Goal: Entertainment & Leisure: Browse casually

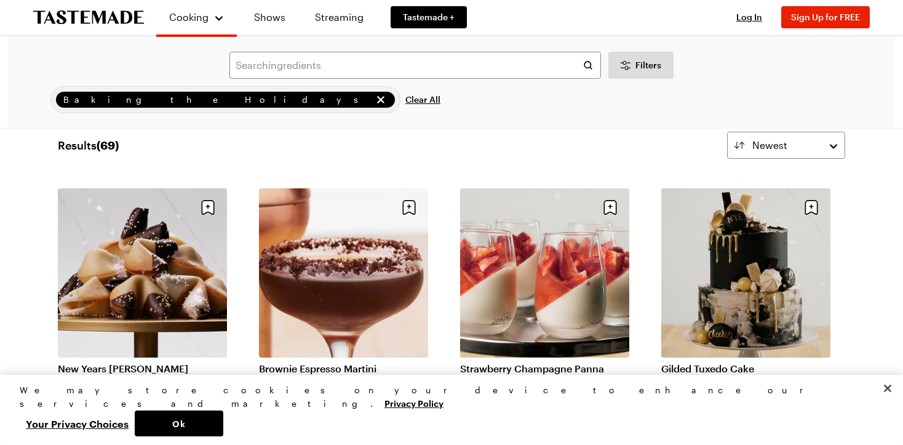
scroll to position [33, 0]
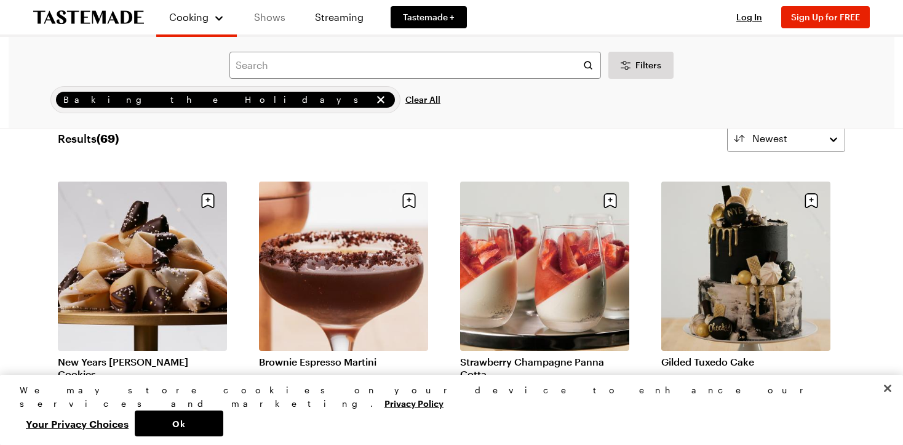
click at [271, 16] on link "Shows" at bounding box center [270, 17] width 56 height 34
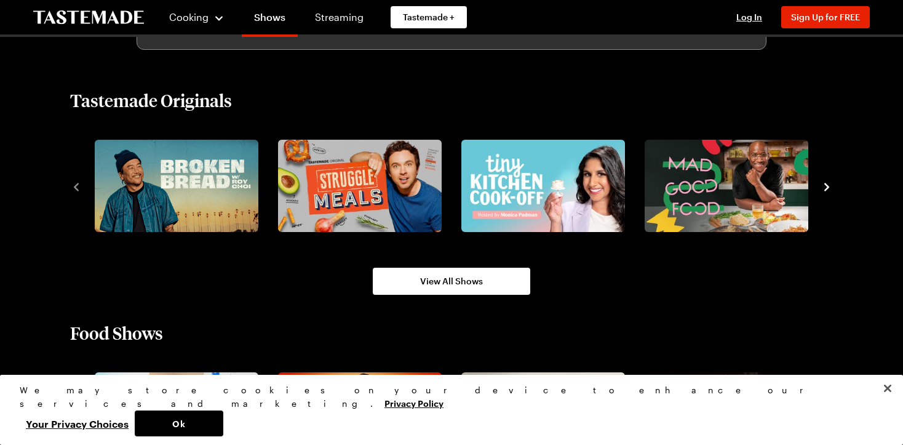
scroll to position [832, 0]
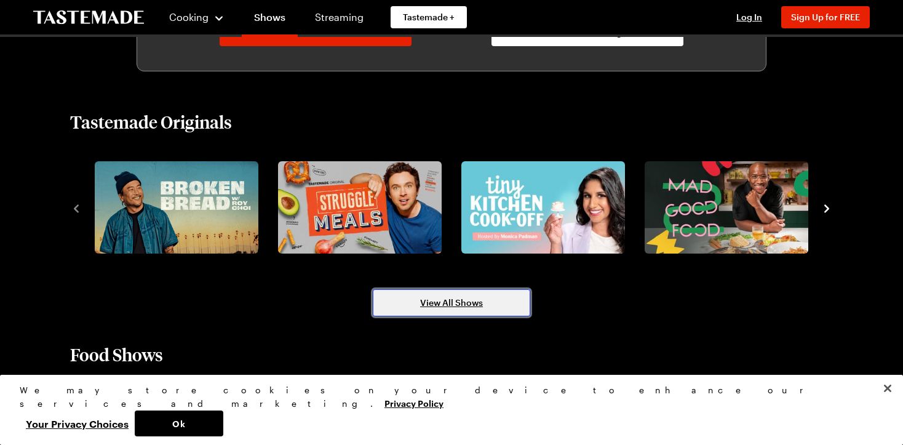
click at [453, 305] on span "View All Shows" at bounding box center [451, 302] width 63 height 12
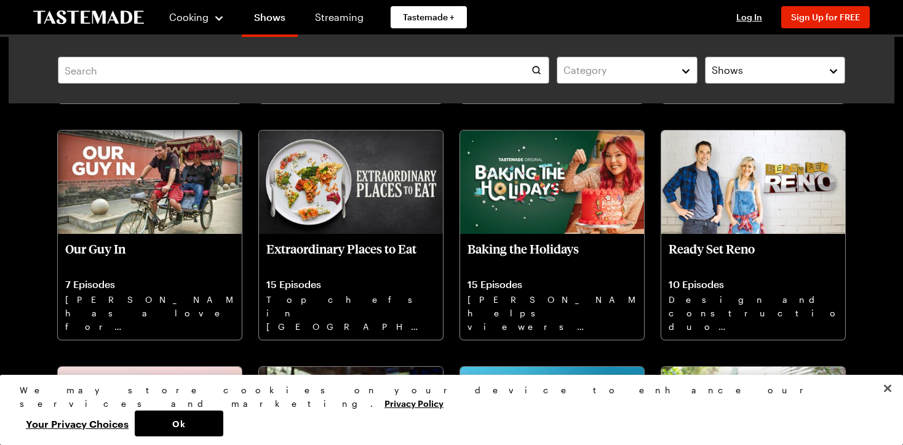
scroll to position [3387, 0]
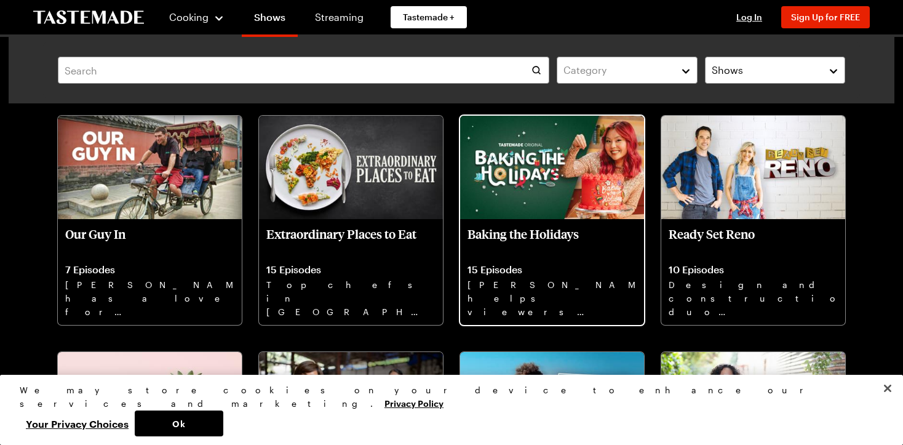
click at [544, 167] on img at bounding box center [552, 167] width 184 height 103
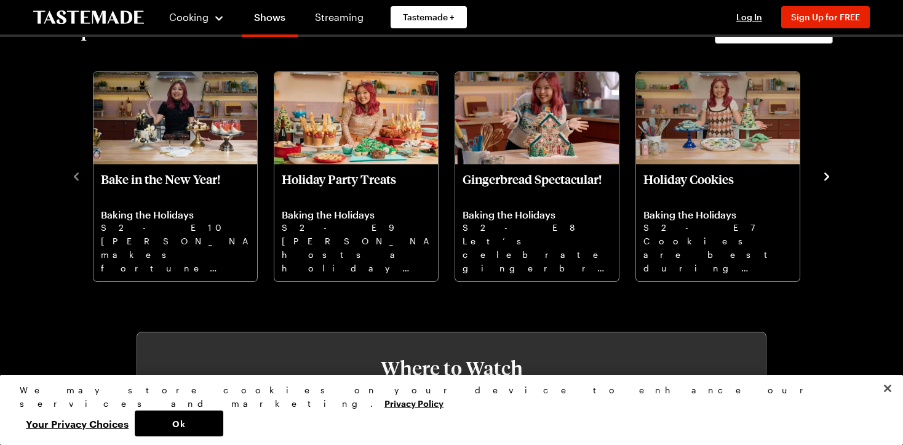
scroll to position [407, 0]
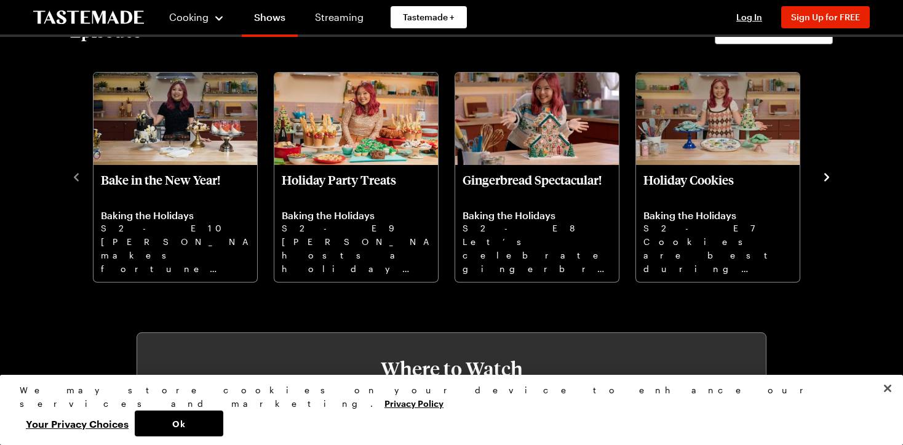
click at [824, 172] on icon "navigate to next item" at bounding box center [827, 177] width 12 height 12
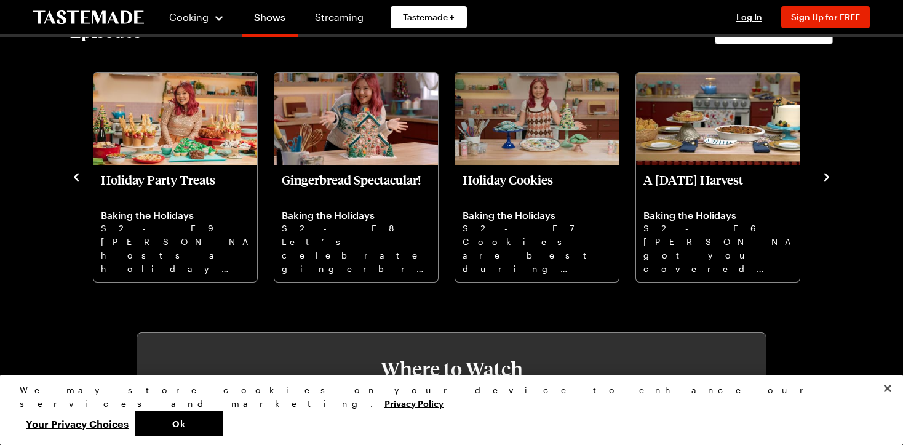
click at [824, 172] on icon "navigate to next item" at bounding box center [827, 177] width 12 height 12
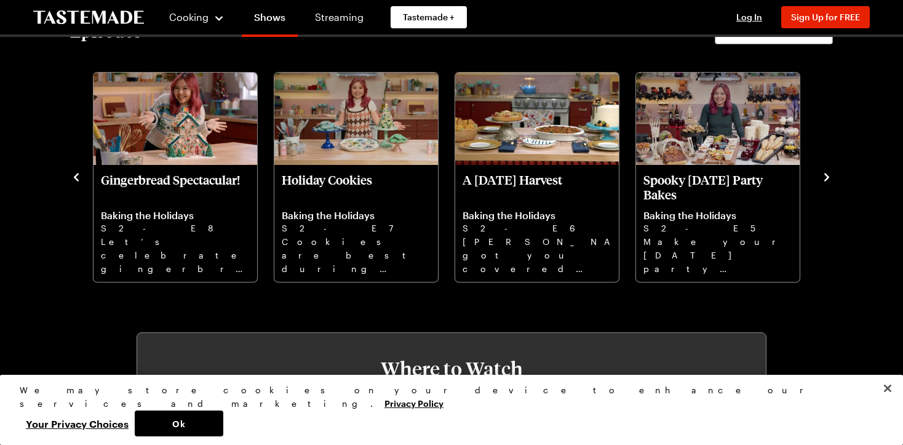
click at [824, 172] on icon "navigate to next item" at bounding box center [827, 177] width 12 height 12
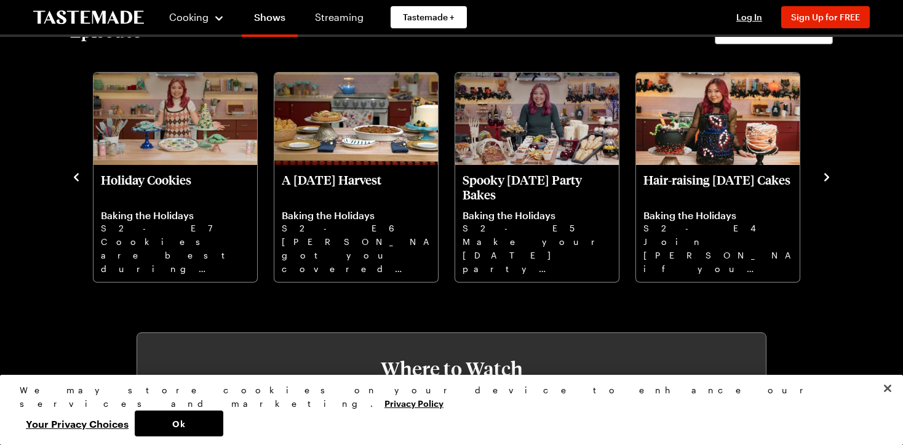
click at [824, 172] on icon "navigate to next item" at bounding box center [827, 177] width 12 height 12
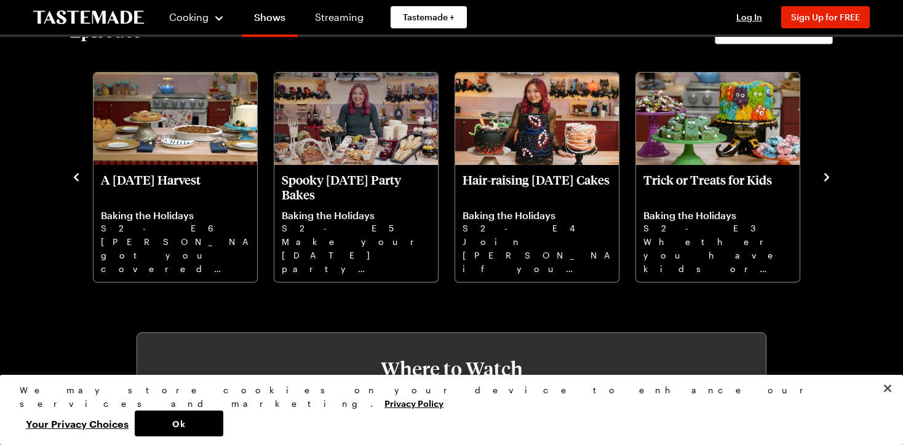
click at [824, 172] on icon "navigate to next item" at bounding box center [827, 177] width 12 height 12
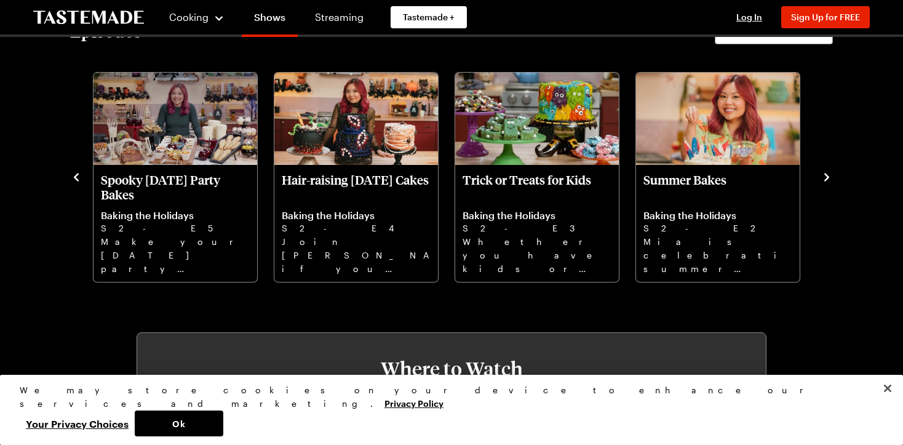
click at [824, 172] on icon "navigate to next item" at bounding box center [827, 177] width 12 height 12
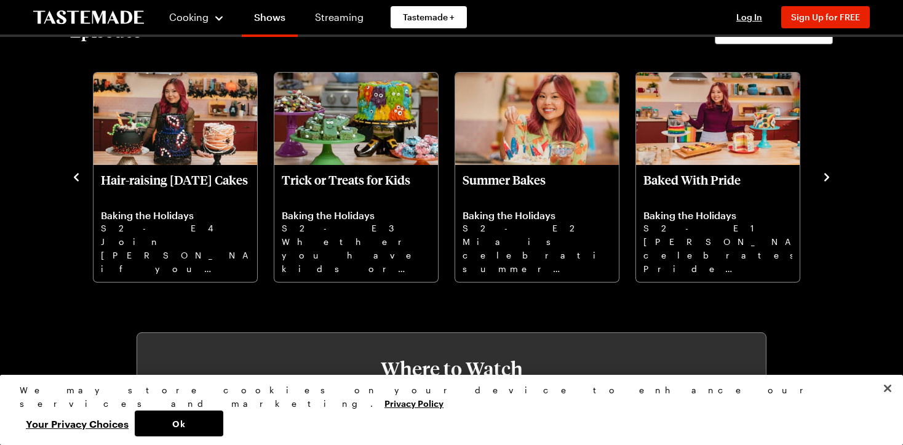
click at [824, 172] on icon "navigate to next item" at bounding box center [827, 177] width 12 height 12
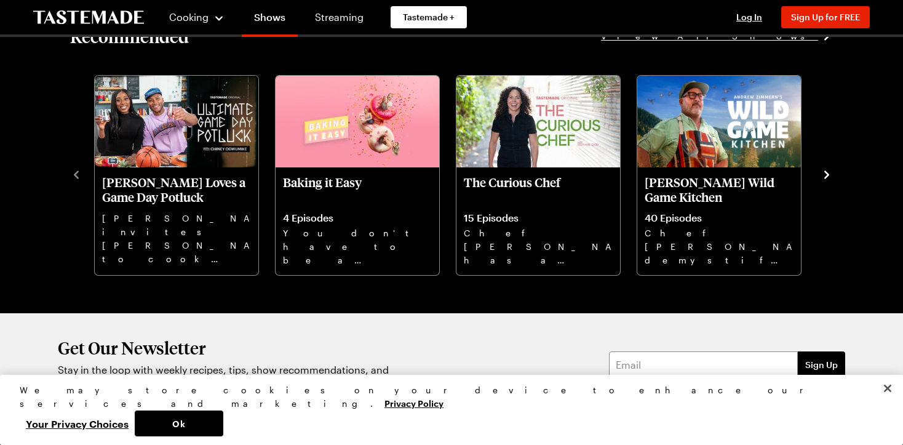
scroll to position [1368, 0]
